Goal: Check status: Check status

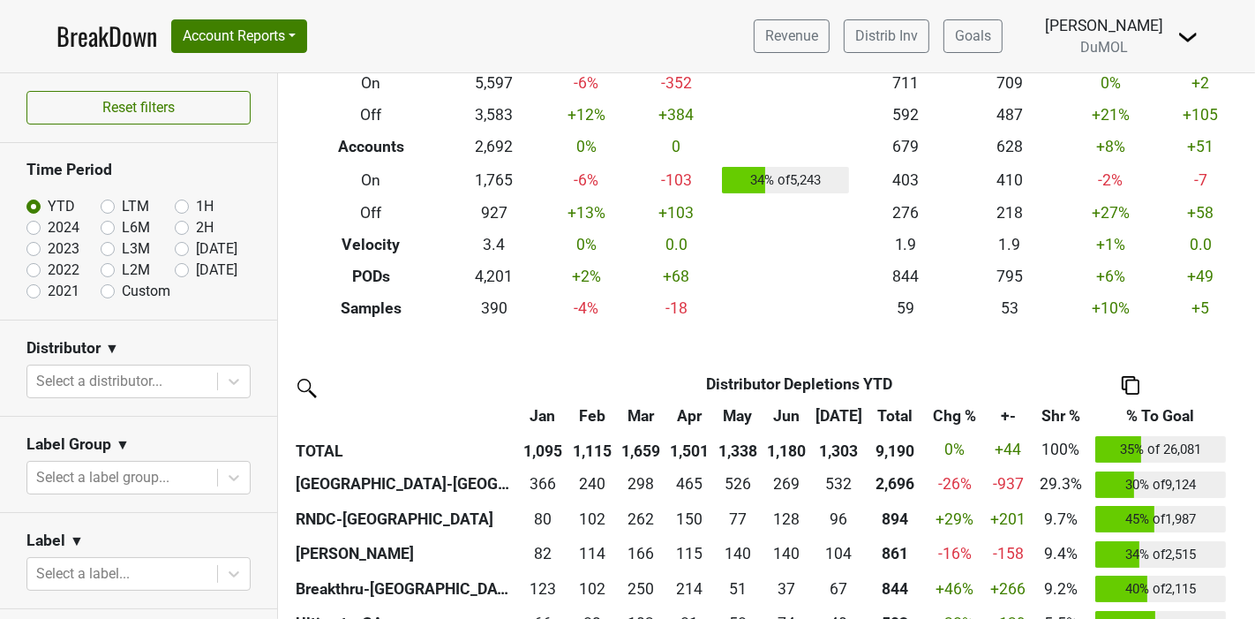
scroll to position [294, 0]
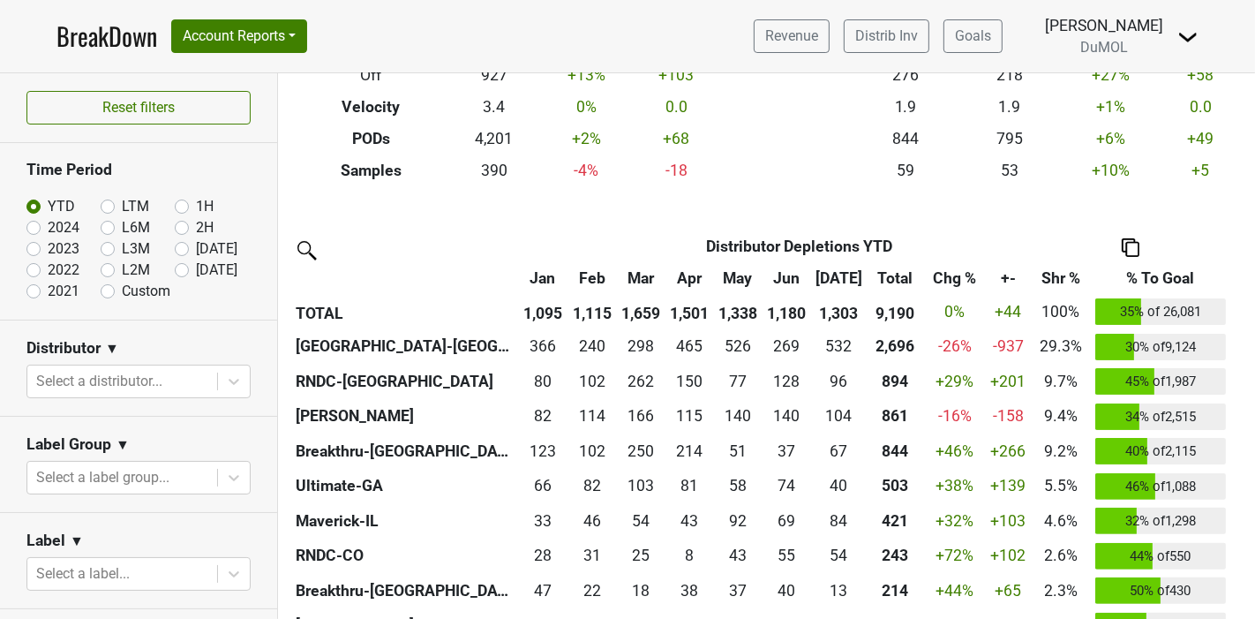
click at [196, 265] on label "[DATE]" at bounding box center [216, 270] width 41 height 21
click at [175, 265] on input "[DATE]" at bounding box center [210, 269] width 71 height 18
radio input "true"
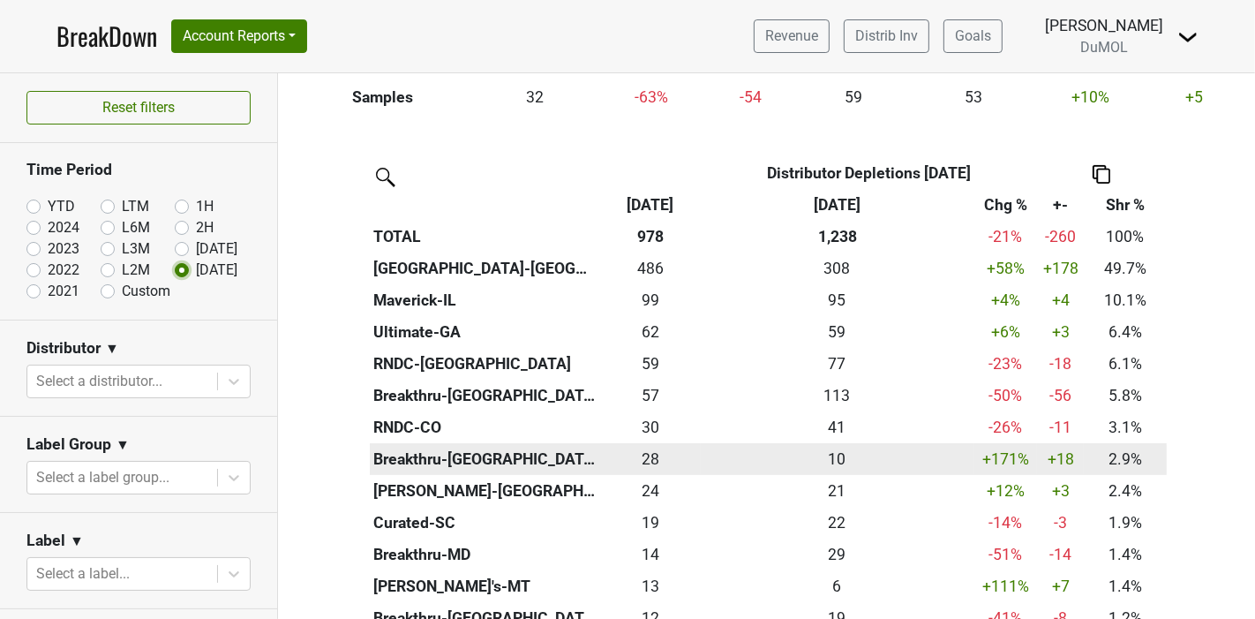
scroll to position [392, 0]
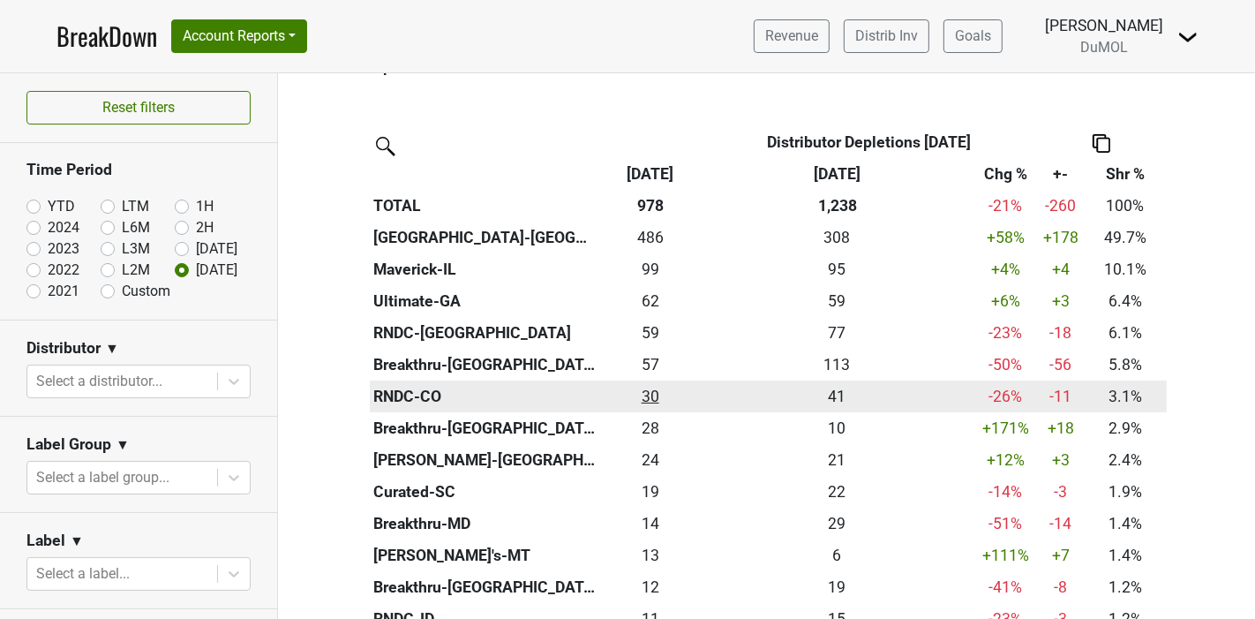
click at [644, 396] on div "30.167 30" at bounding box center [650, 396] width 93 height 23
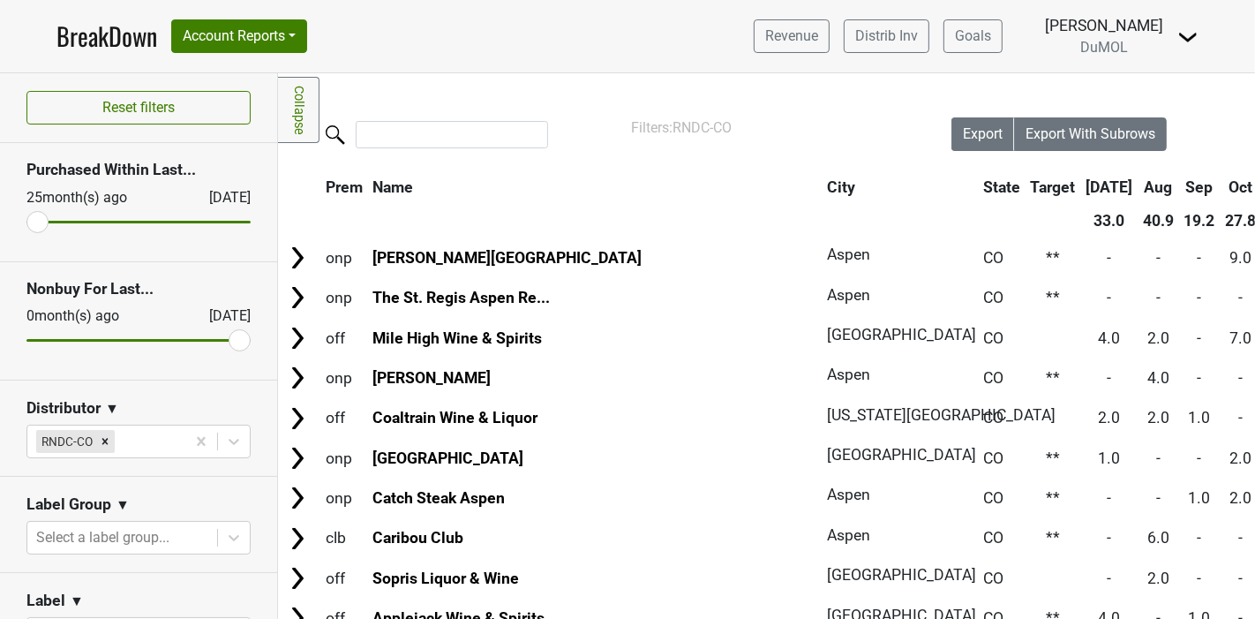
click at [103, 27] on link "BreakDown" at bounding box center [106, 36] width 101 height 37
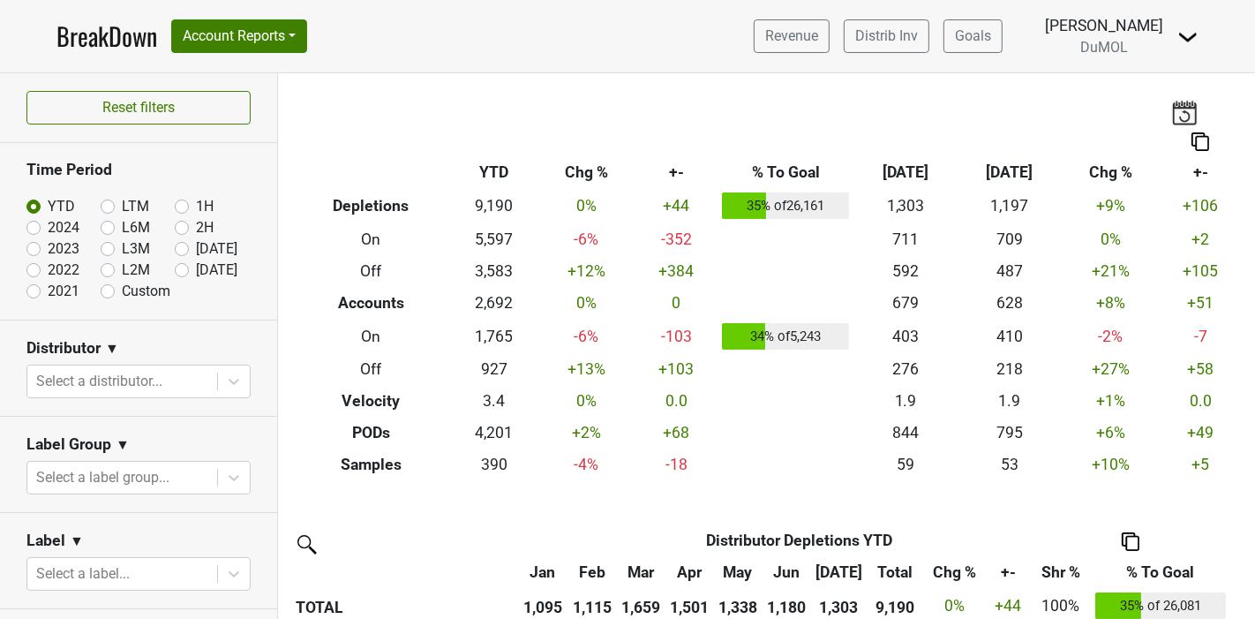
click at [196, 267] on label "[DATE]" at bounding box center [216, 270] width 41 height 21
click at [175, 267] on input "[DATE]" at bounding box center [210, 269] width 71 height 18
radio input "true"
click at [174, 267] on div "Reset filters Time Period YTD LTM 1H 2024 L6M 2H 2023 L3M [DATE] '25 2022 L2M A…" at bounding box center [139, 345] width 278 height 545
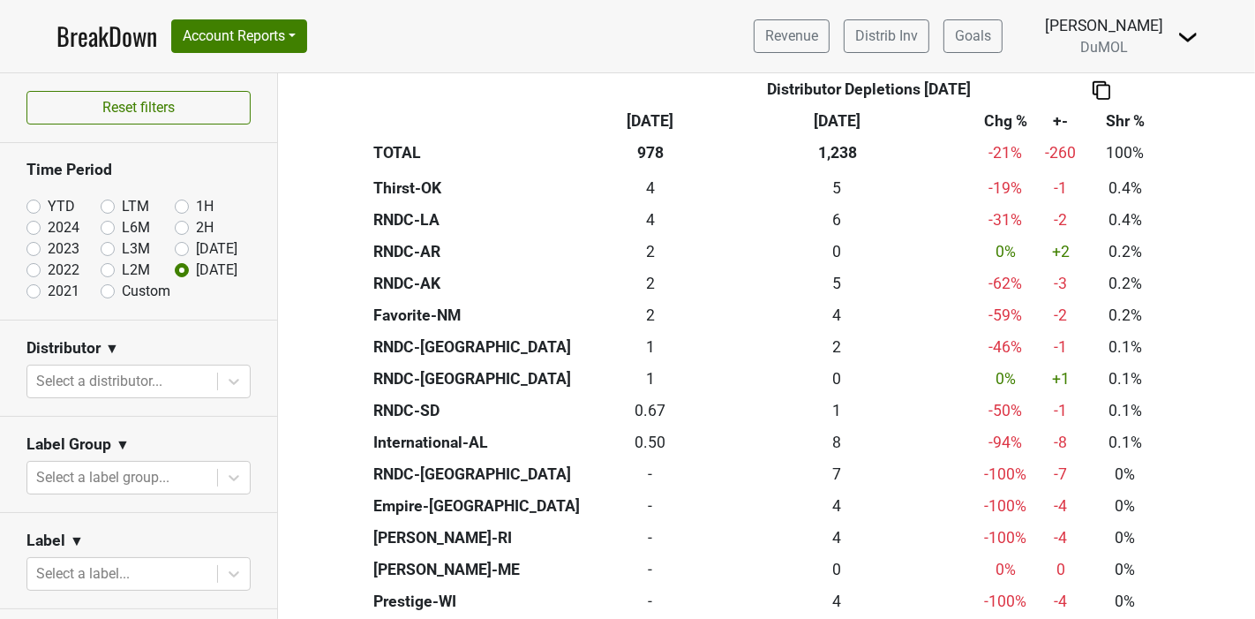
scroll to position [1079, 0]
